Goal: Information Seeking & Learning: Understand process/instructions

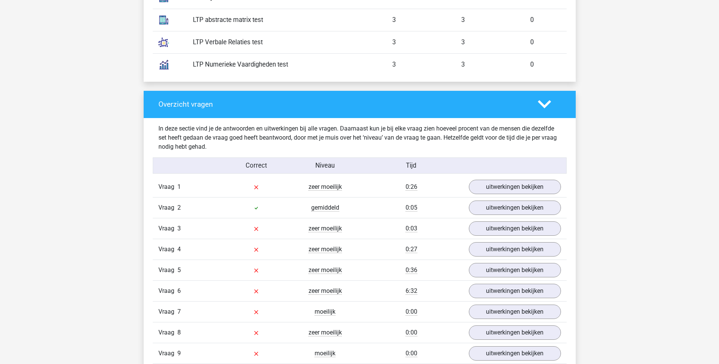
scroll to position [682, 0]
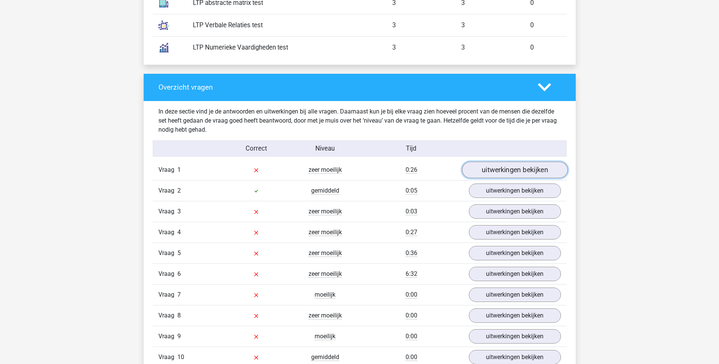
click at [501, 169] on link "uitwerkingen bekijken" at bounding box center [514, 170] width 106 height 17
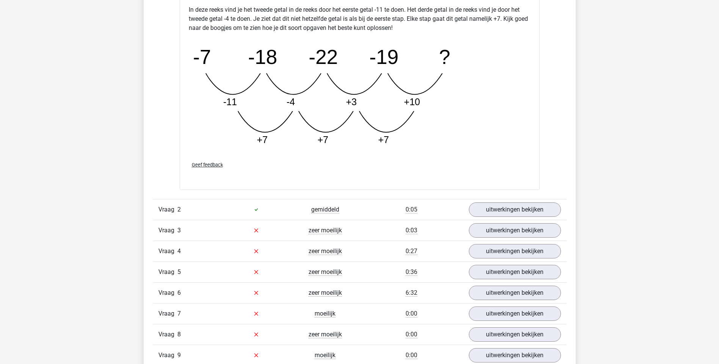
scroll to position [1061, 0]
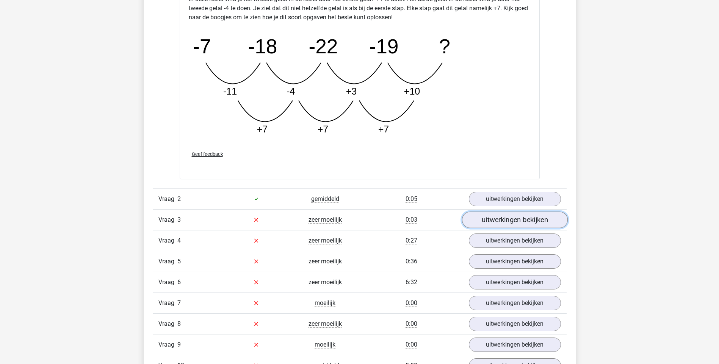
click at [499, 221] on link "uitwerkingen bekijken" at bounding box center [514, 220] width 106 height 17
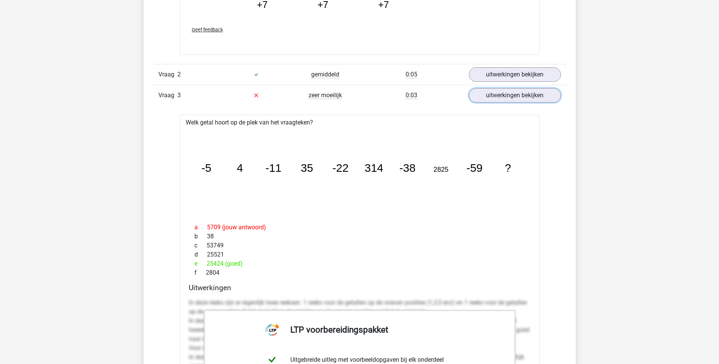
scroll to position [1175, 0]
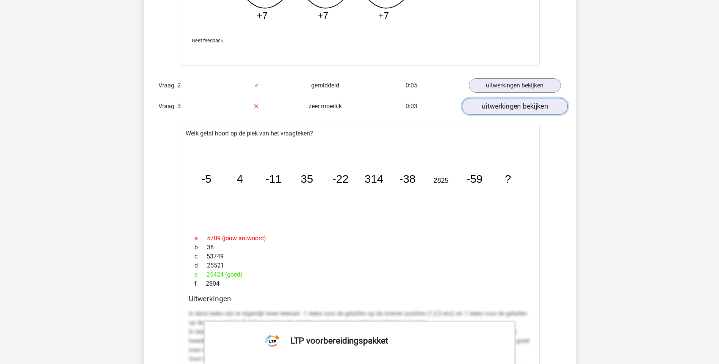
click at [494, 108] on link "uitwerkingen bekijken" at bounding box center [514, 106] width 106 height 17
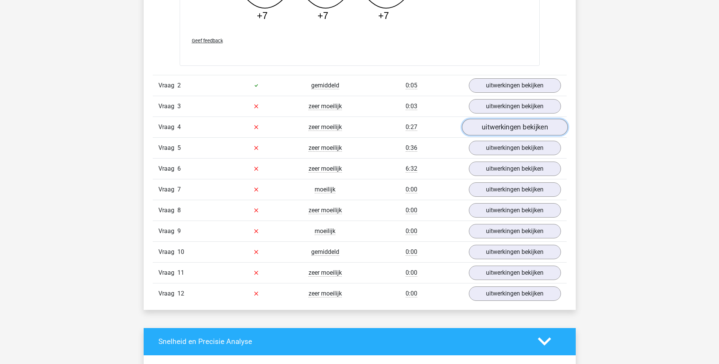
click at [503, 128] on link "uitwerkingen bekijken" at bounding box center [514, 127] width 106 height 17
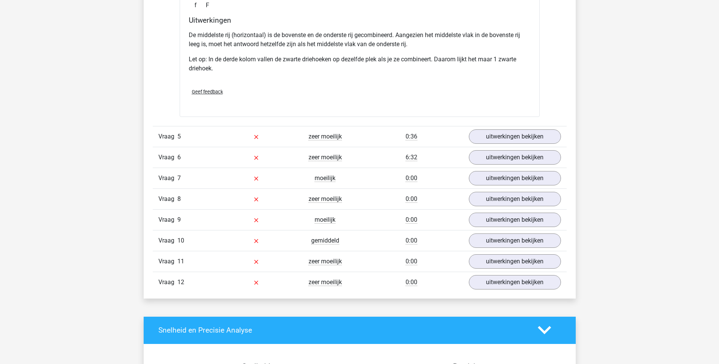
scroll to position [1629, 0]
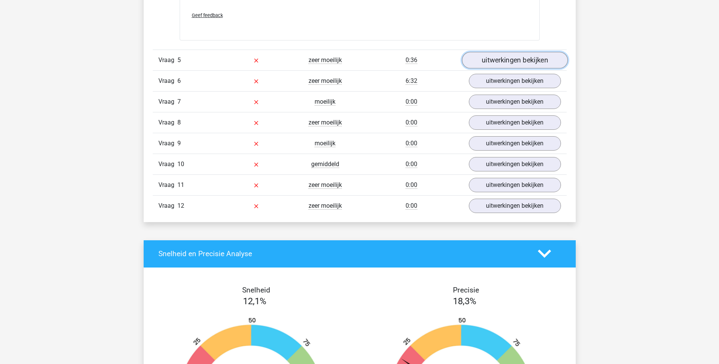
click at [504, 60] on link "uitwerkingen bekijken" at bounding box center [514, 60] width 106 height 17
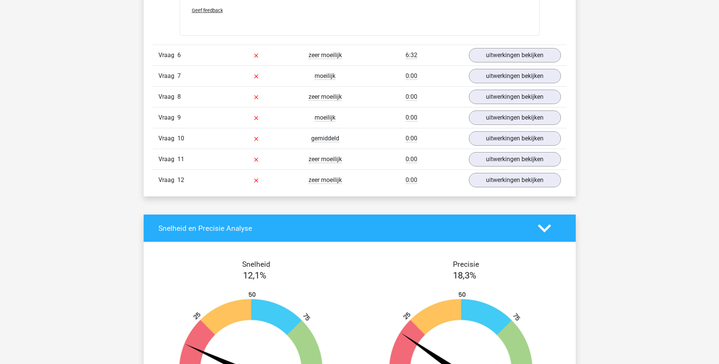
scroll to position [2198, 0]
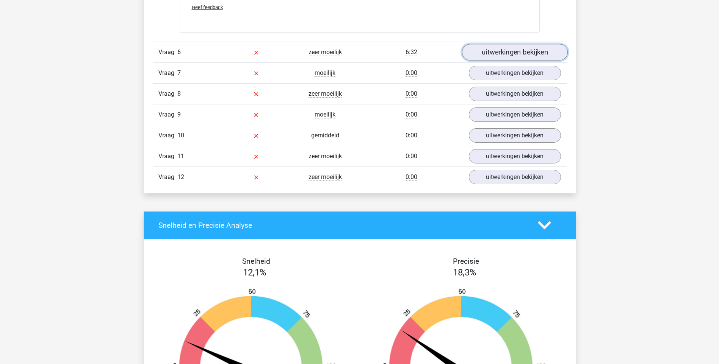
click at [497, 56] on link "uitwerkingen bekijken" at bounding box center [514, 52] width 106 height 17
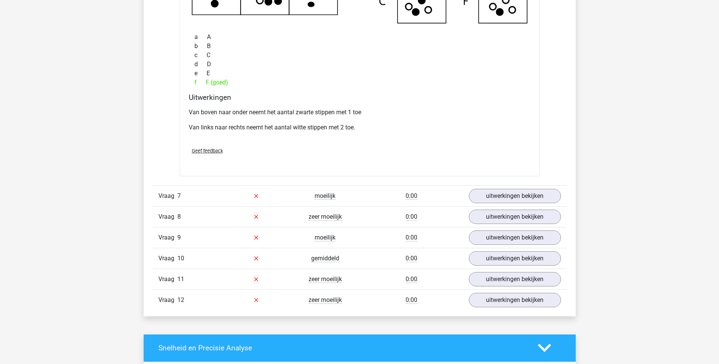
scroll to position [2463, 0]
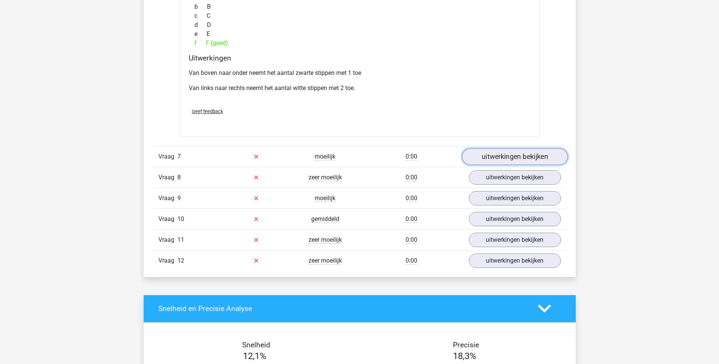
click at [512, 160] on link "uitwerkingen bekijken" at bounding box center [514, 157] width 106 height 17
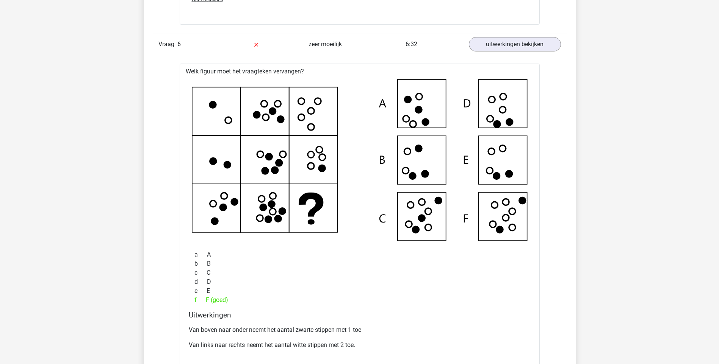
scroll to position [2160, 0]
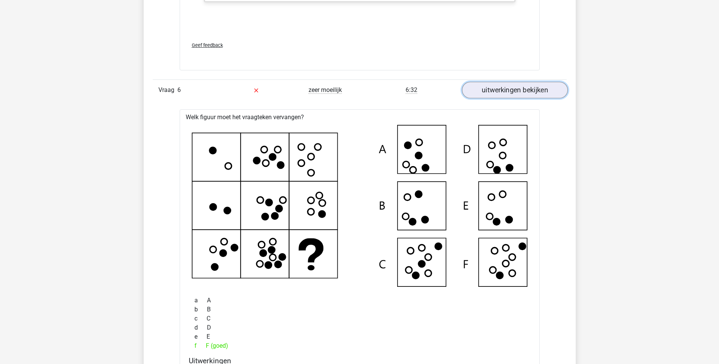
click at [495, 90] on link "uitwerkingen bekijken" at bounding box center [514, 90] width 106 height 17
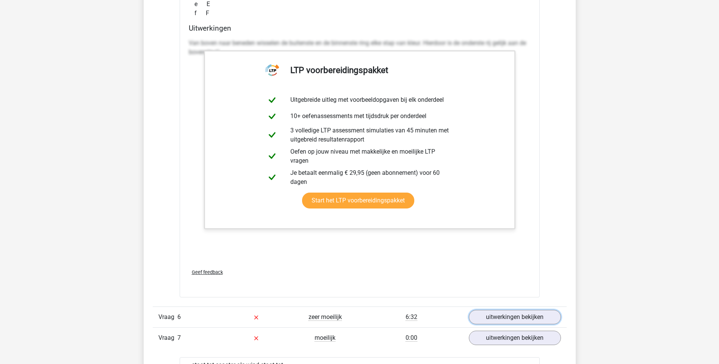
scroll to position [2084, 0]
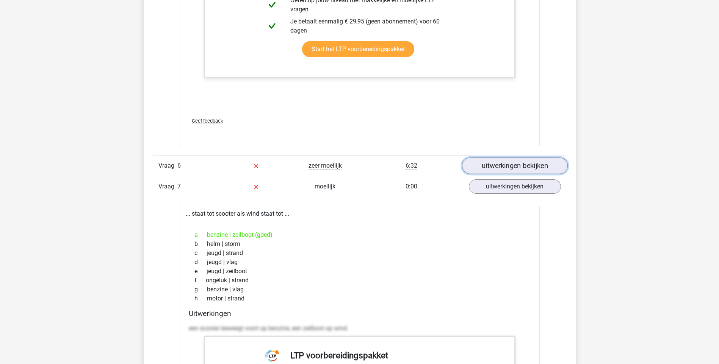
click at [503, 164] on link "uitwerkingen bekijken" at bounding box center [514, 166] width 106 height 17
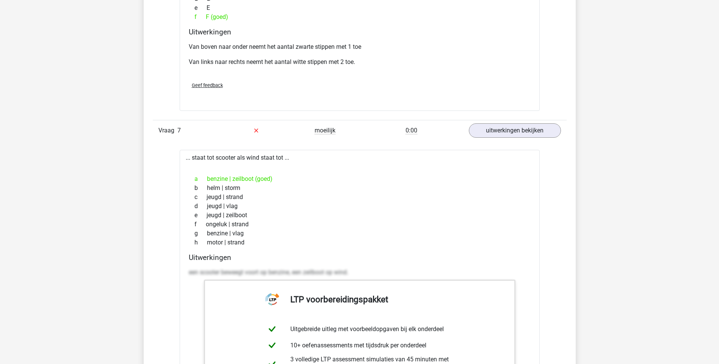
scroll to position [2501, 0]
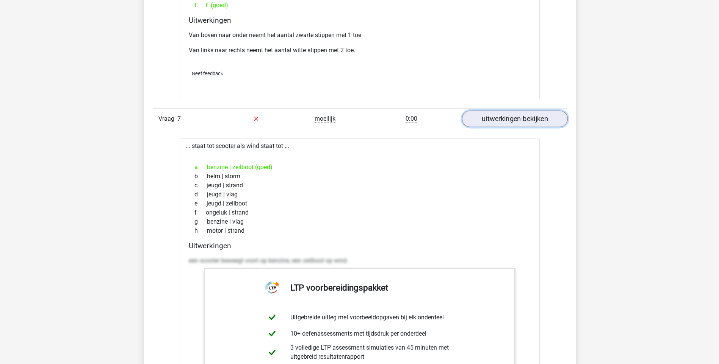
click at [499, 120] on link "uitwerkingen bekijken" at bounding box center [514, 119] width 106 height 17
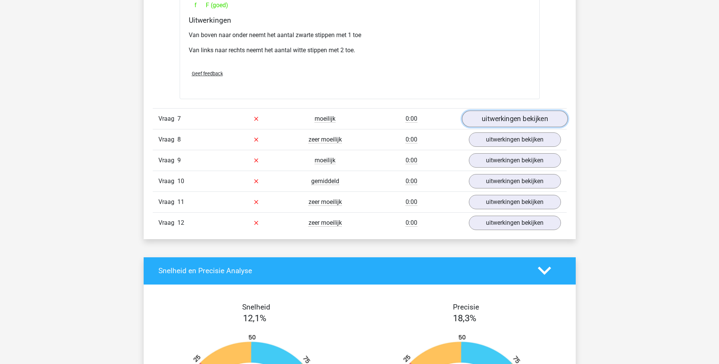
click at [489, 118] on link "uitwerkingen bekijken" at bounding box center [514, 119] width 106 height 17
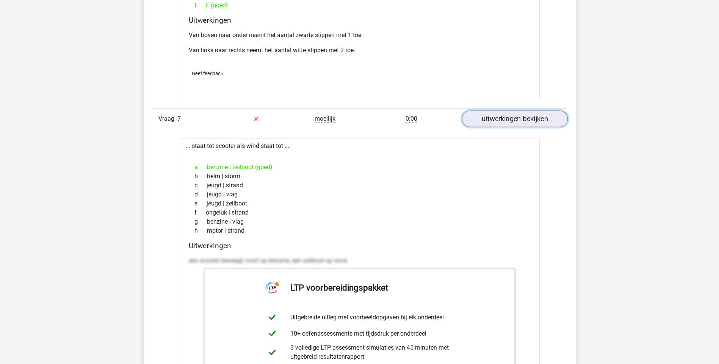
click at [493, 120] on link "uitwerkingen bekijken" at bounding box center [514, 119] width 106 height 17
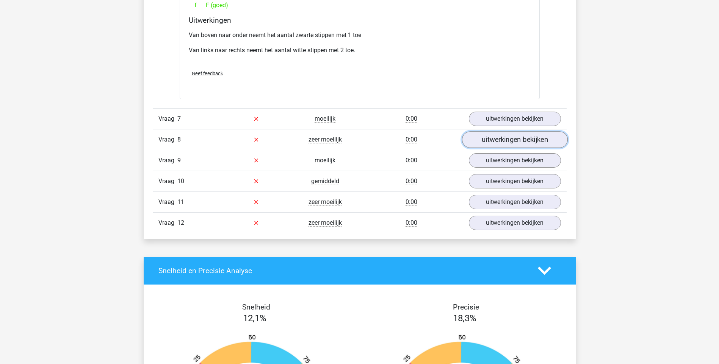
click at [489, 143] on link "uitwerkingen bekijken" at bounding box center [514, 139] width 106 height 17
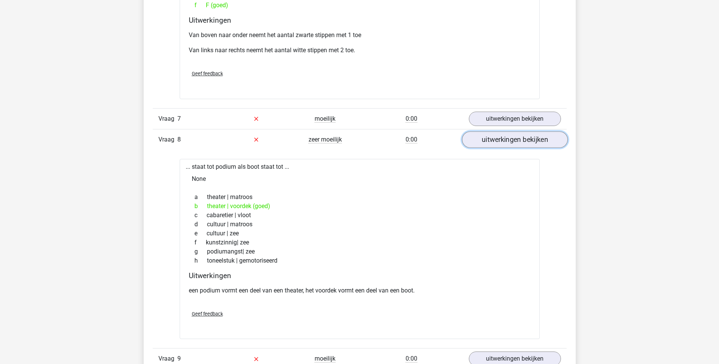
click at [494, 142] on link "uitwerkingen bekijken" at bounding box center [514, 139] width 106 height 17
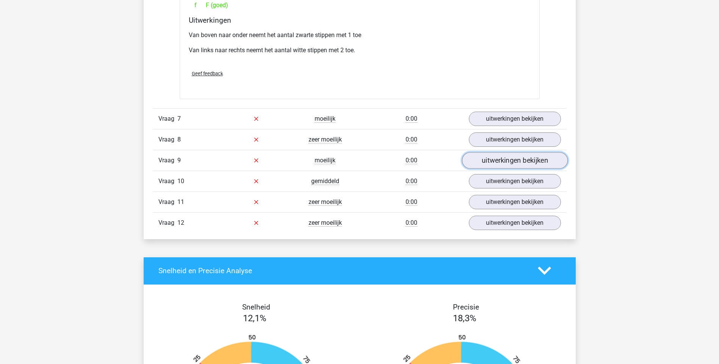
click at [510, 162] on link "uitwerkingen bekijken" at bounding box center [514, 160] width 106 height 17
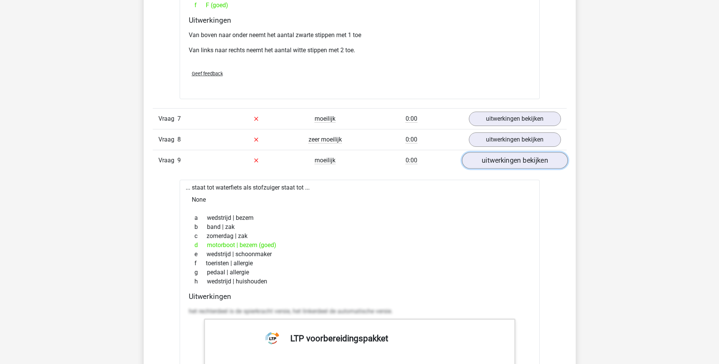
click at [487, 161] on link "uitwerkingen bekijken" at bounding box center [514, 160] width 106 height 17
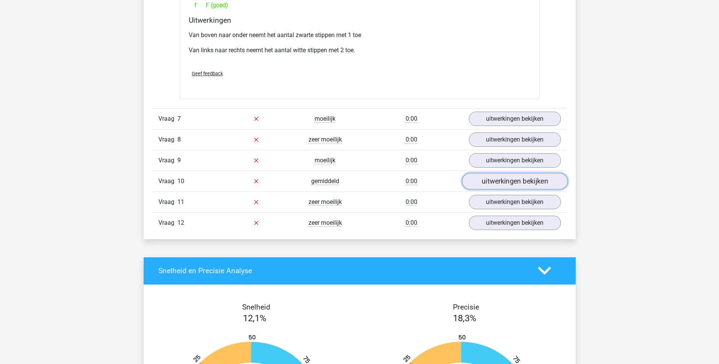
click at [501, 178] on link "uitwerkingen bekijken" at bounding box center [514, 181] width 106 height 17
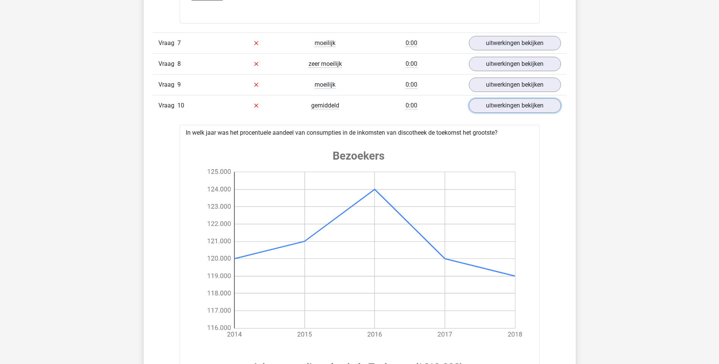
scroll to position [2539, 0]
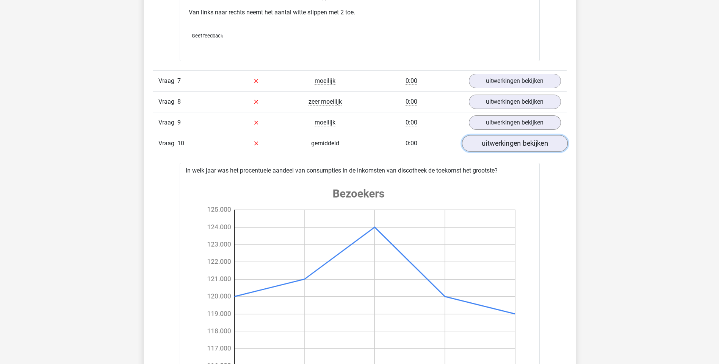
click at [526, 145] on link "uitwerkingen bekijken" at bounding box center [514, 143] width 106 height 17
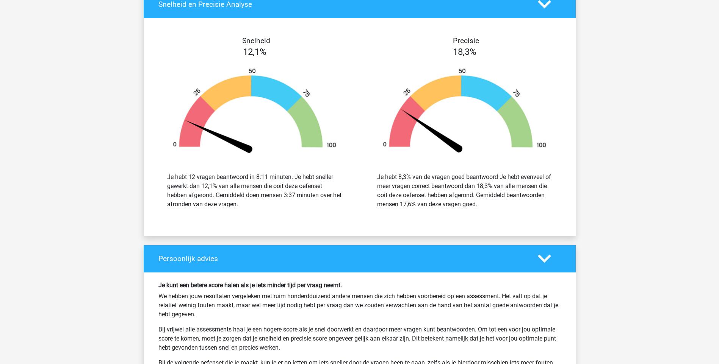
scroll to position [2880, 0]
